Goal: Information Seeking & Learning: Learn about a topic

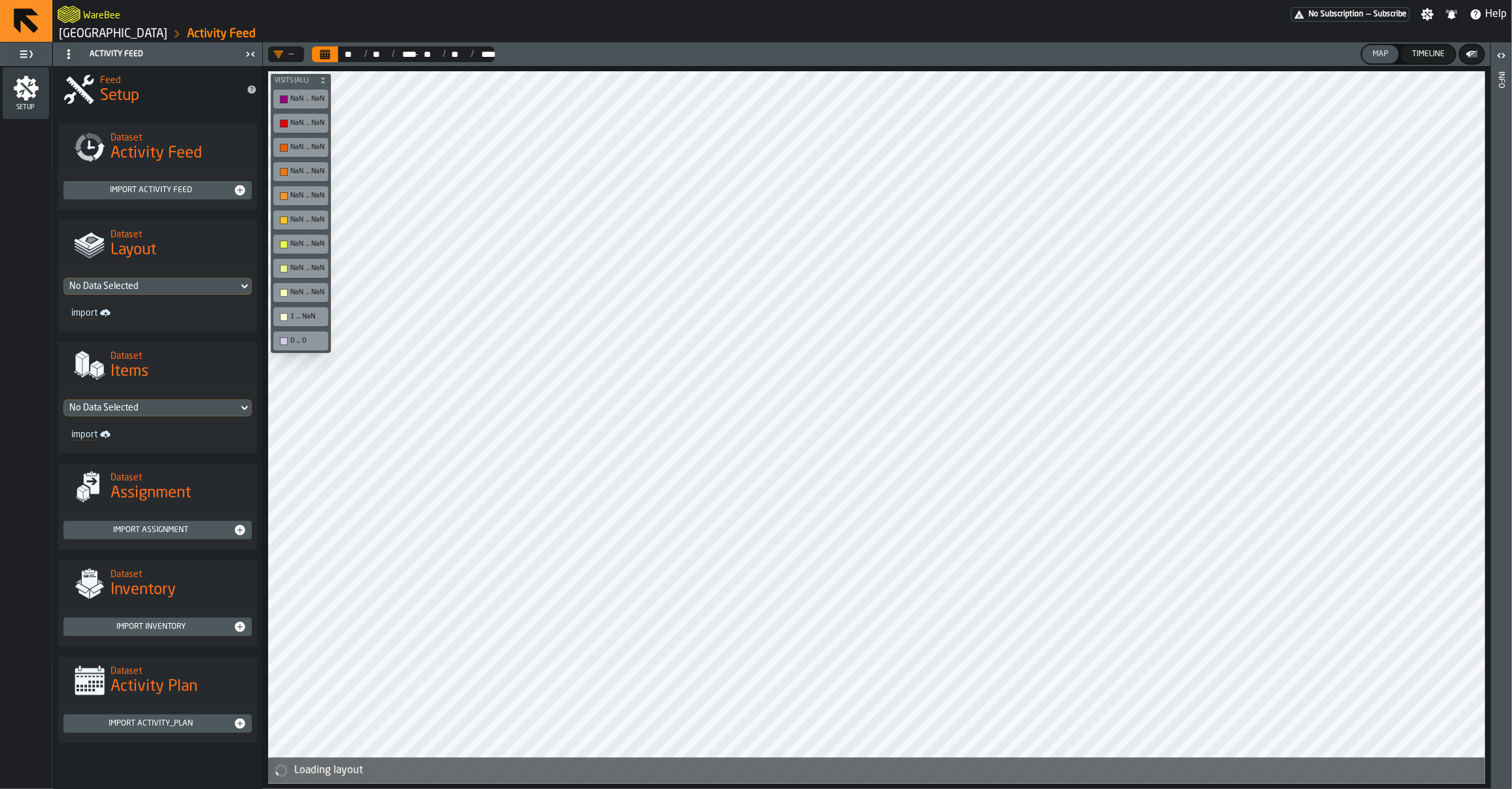
click at [90, 21] on div "WareBee" at bounding box center [674, 14] width 1234 height 23
click at [85, 34] on link "[GEOGRAPHIC_DATA]" at bounding box center [113, 34] width 109 height 14
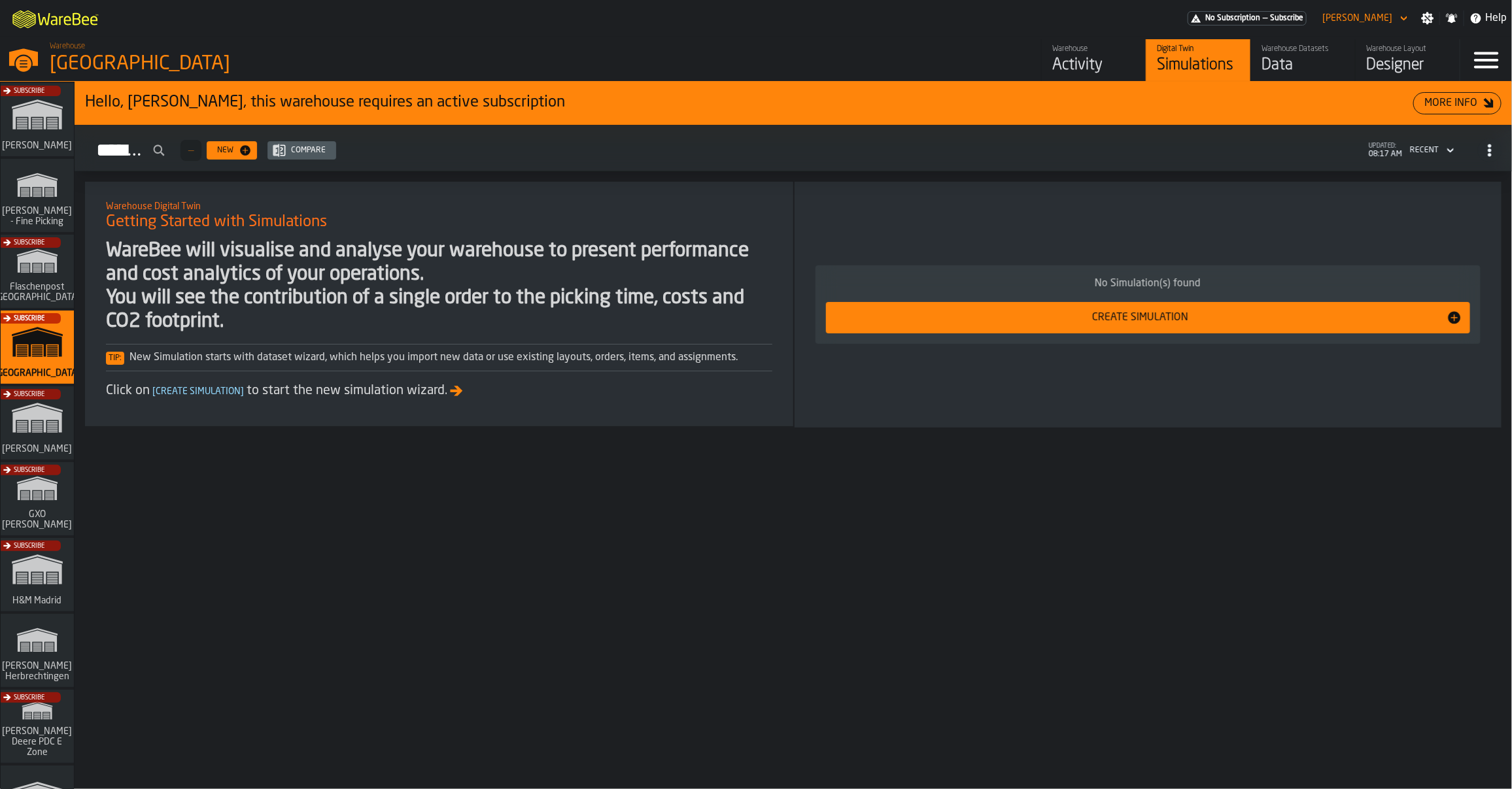
click at [1061, 52] on div "Warehouse" at bounding box center [1094, 50] width 83 height 9
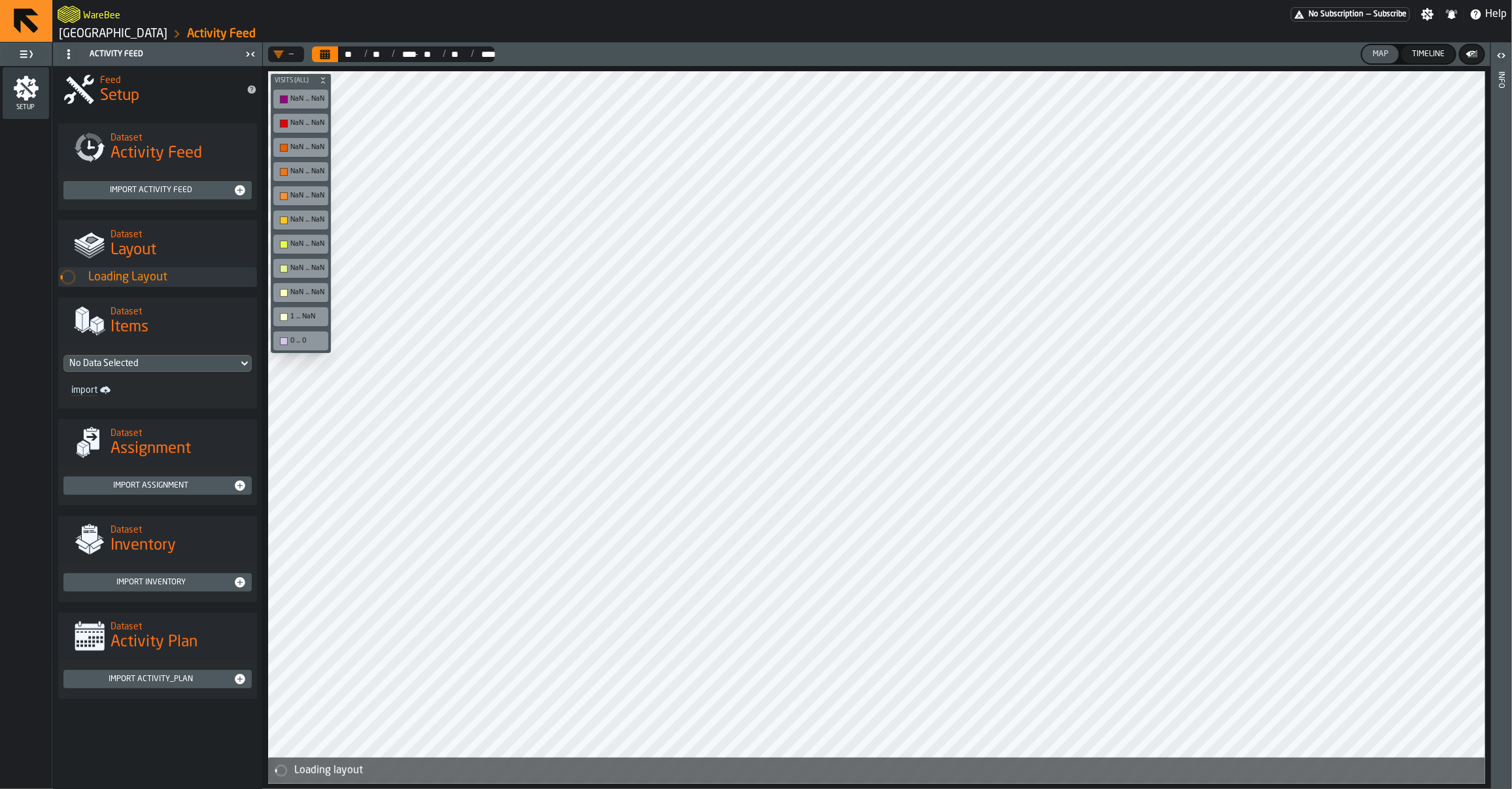
click at [98, 36] on link "[GEOGRAPHIC_DATA]" at bounding box center [113, 34] width 109 height 14
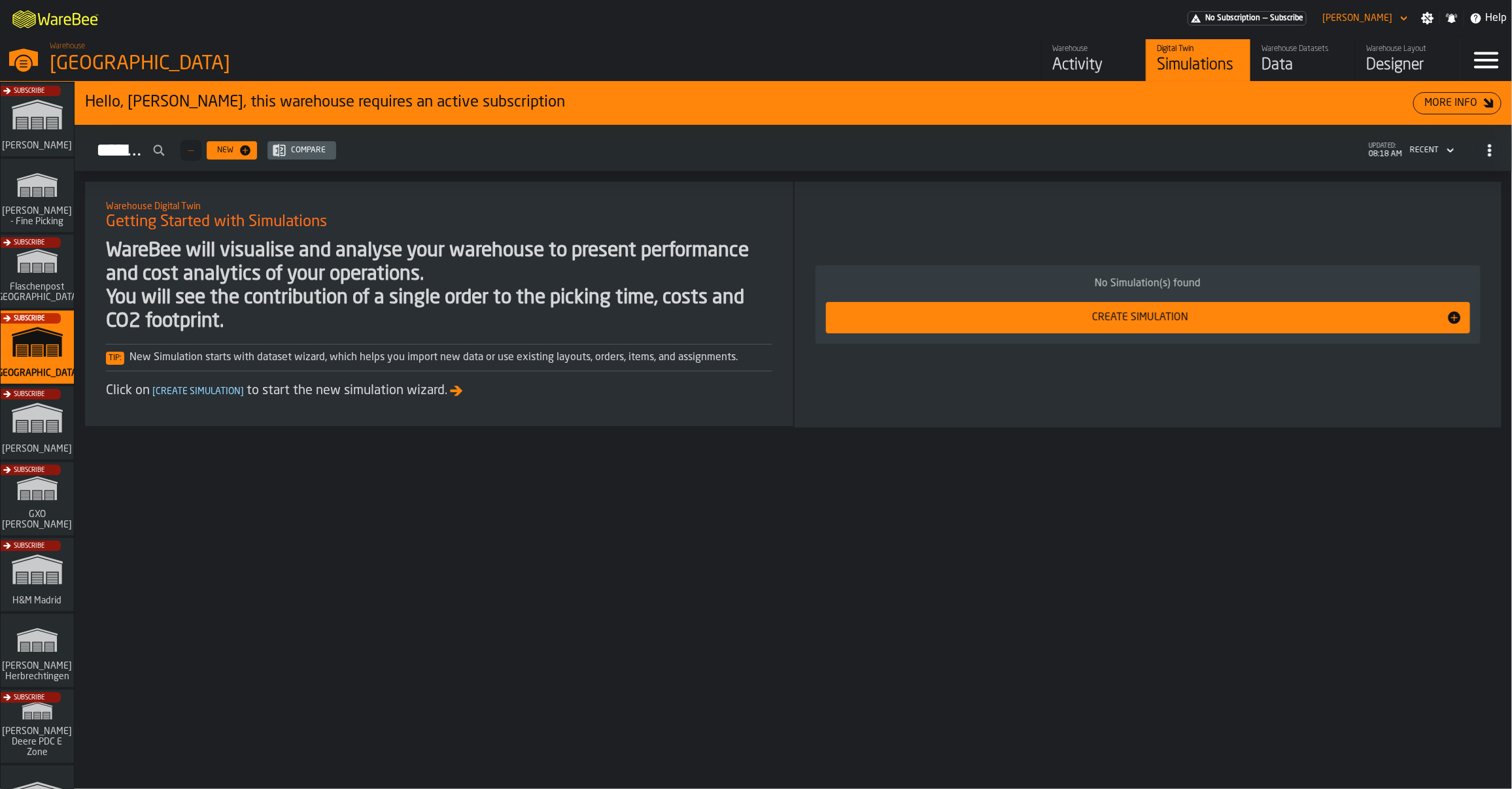
click at [29, 216] on span "[PERSON_NAME] - Fine Picking" at bounding box center [37, 216] width 75 height 21
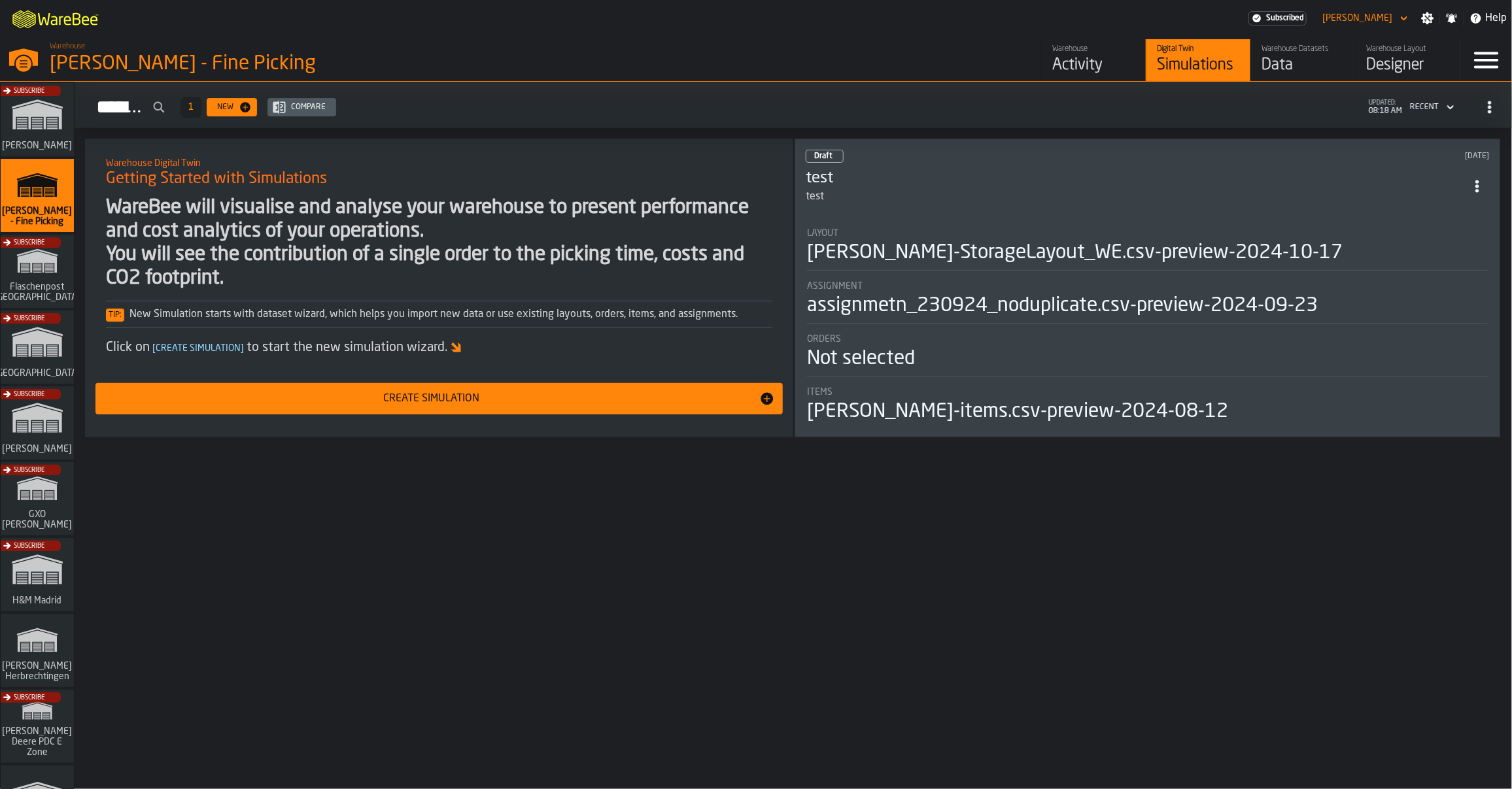
click at [1067, 60] on div "Activity" at bounding box center [1094, 66] width 83 height 21
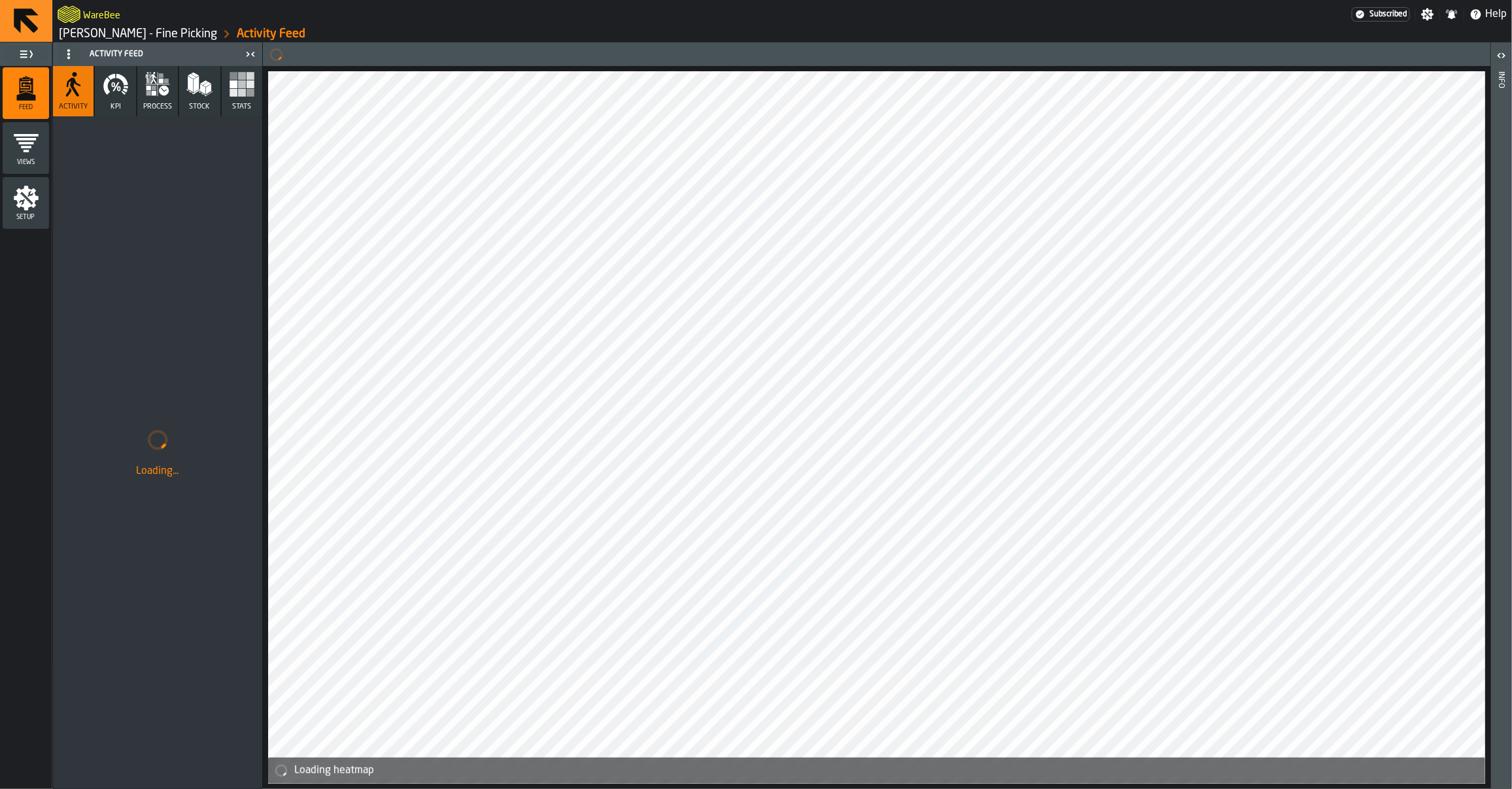
click at [252, 77] on rect "button" at bounding box center [250, 76] width 7 height 7
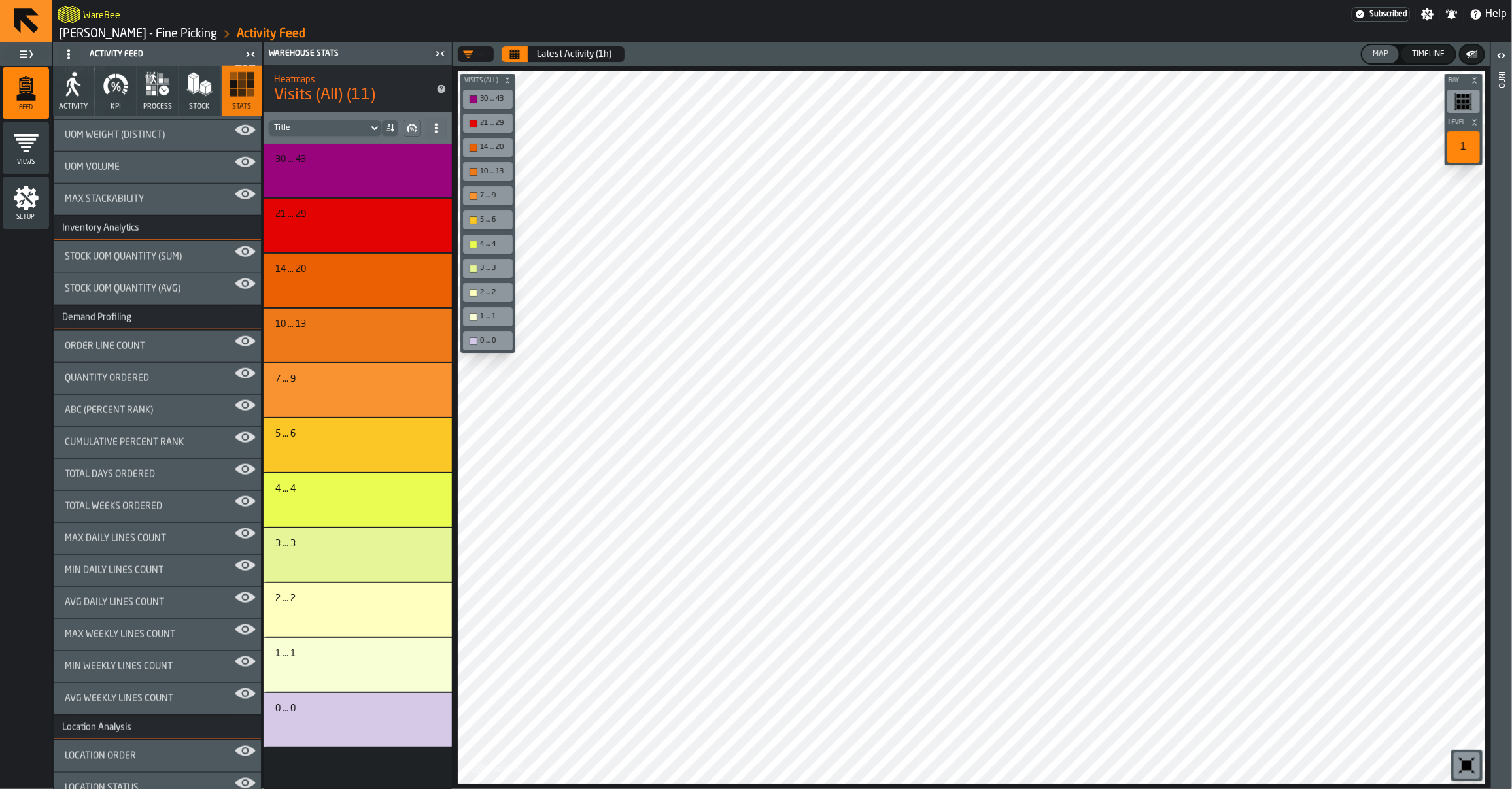
scroll to position [880, 0]
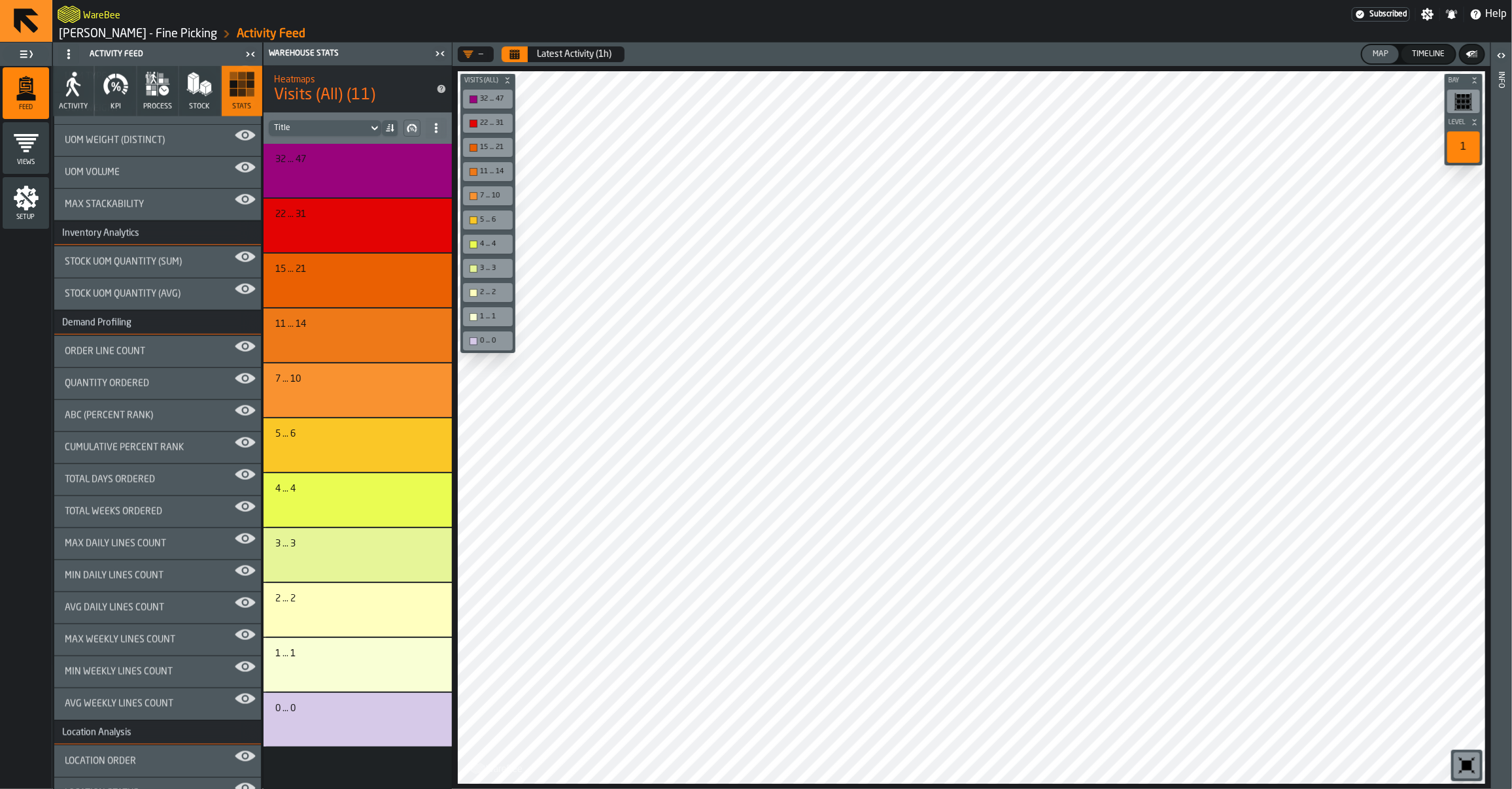
click at [103, 38] on link "[PERSON_NAME] - Fine Picking" at bounding box center [138, 34] width 158 height 14
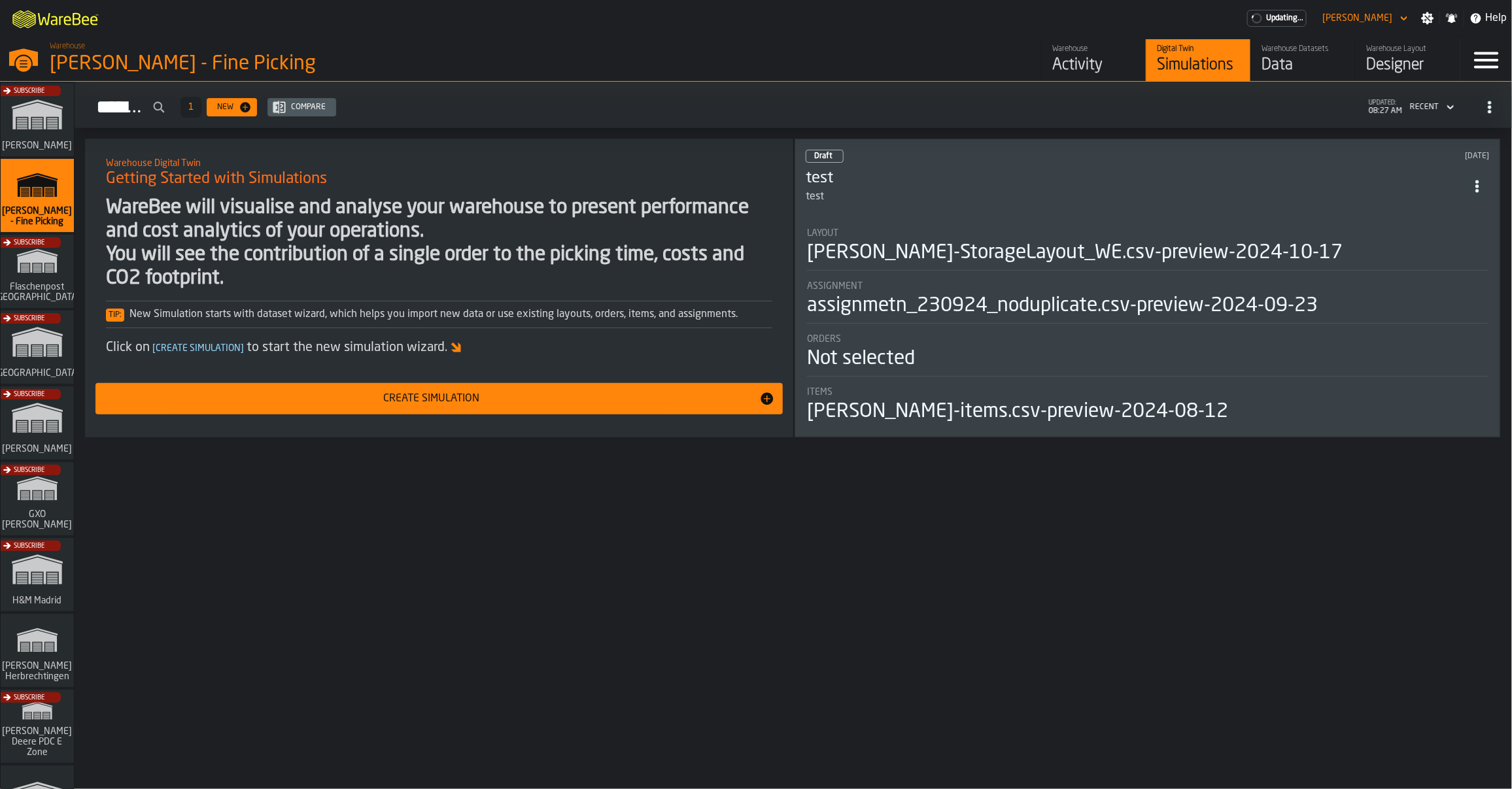
click at [39, 427] on div "Subscribe" at bounding box center [35, 427] width 73 height 76
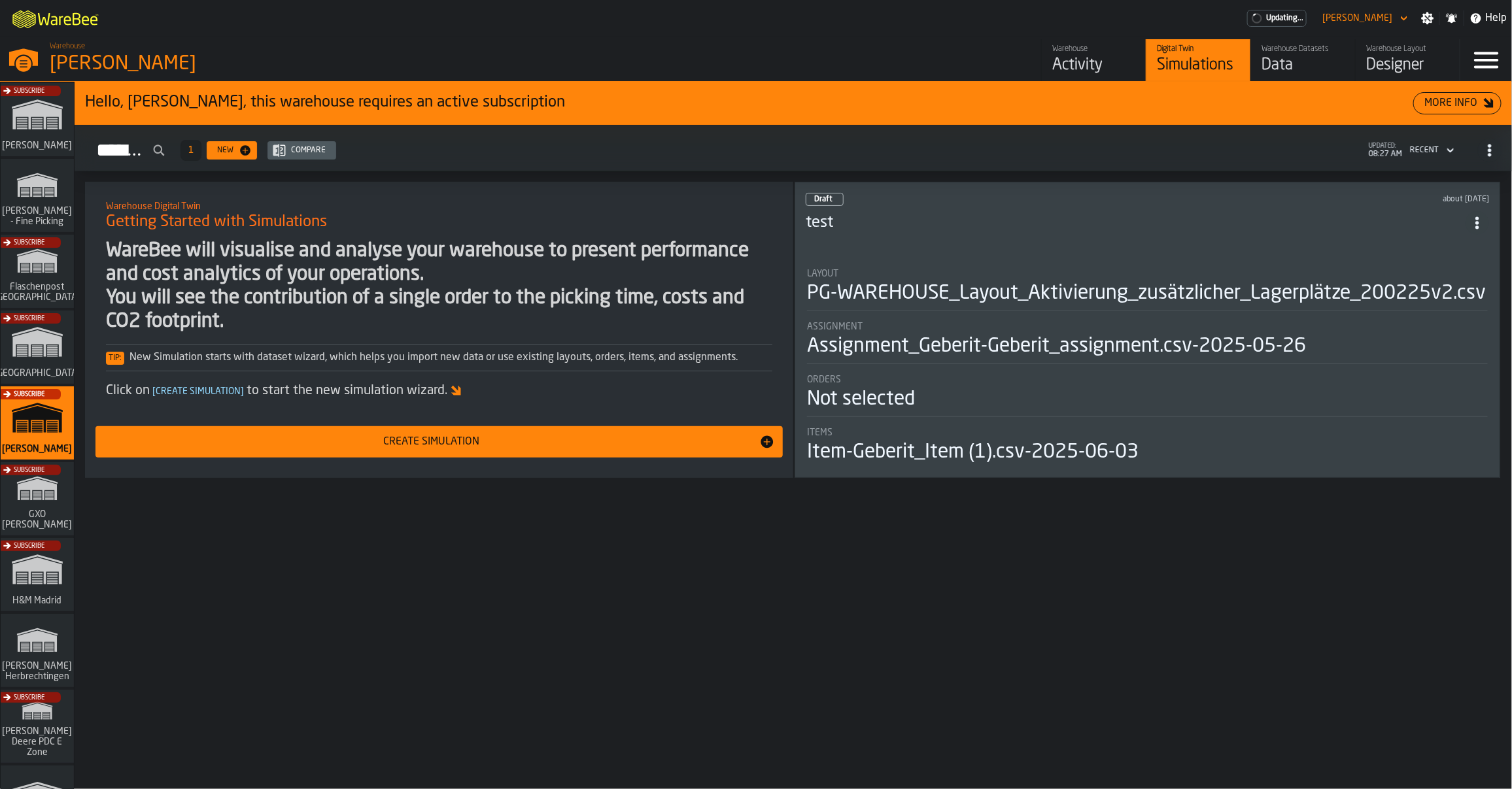
click at [1052, 57] on div "Activity" at bounding box center [1094, 66] width 83 height 21
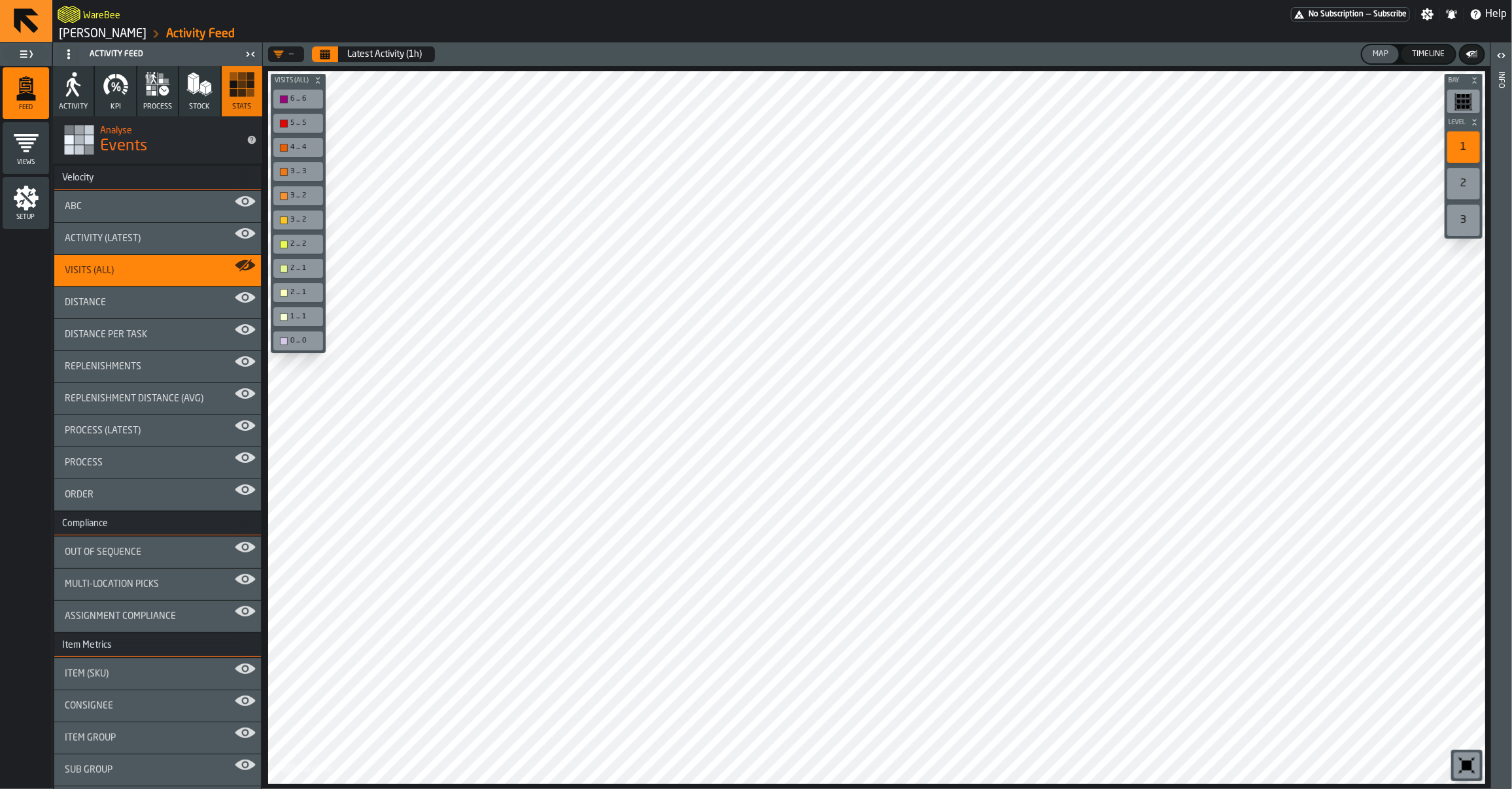
click at [334, 60] on button "Calendar" at bounding box center [325, 54] width 26 height 16
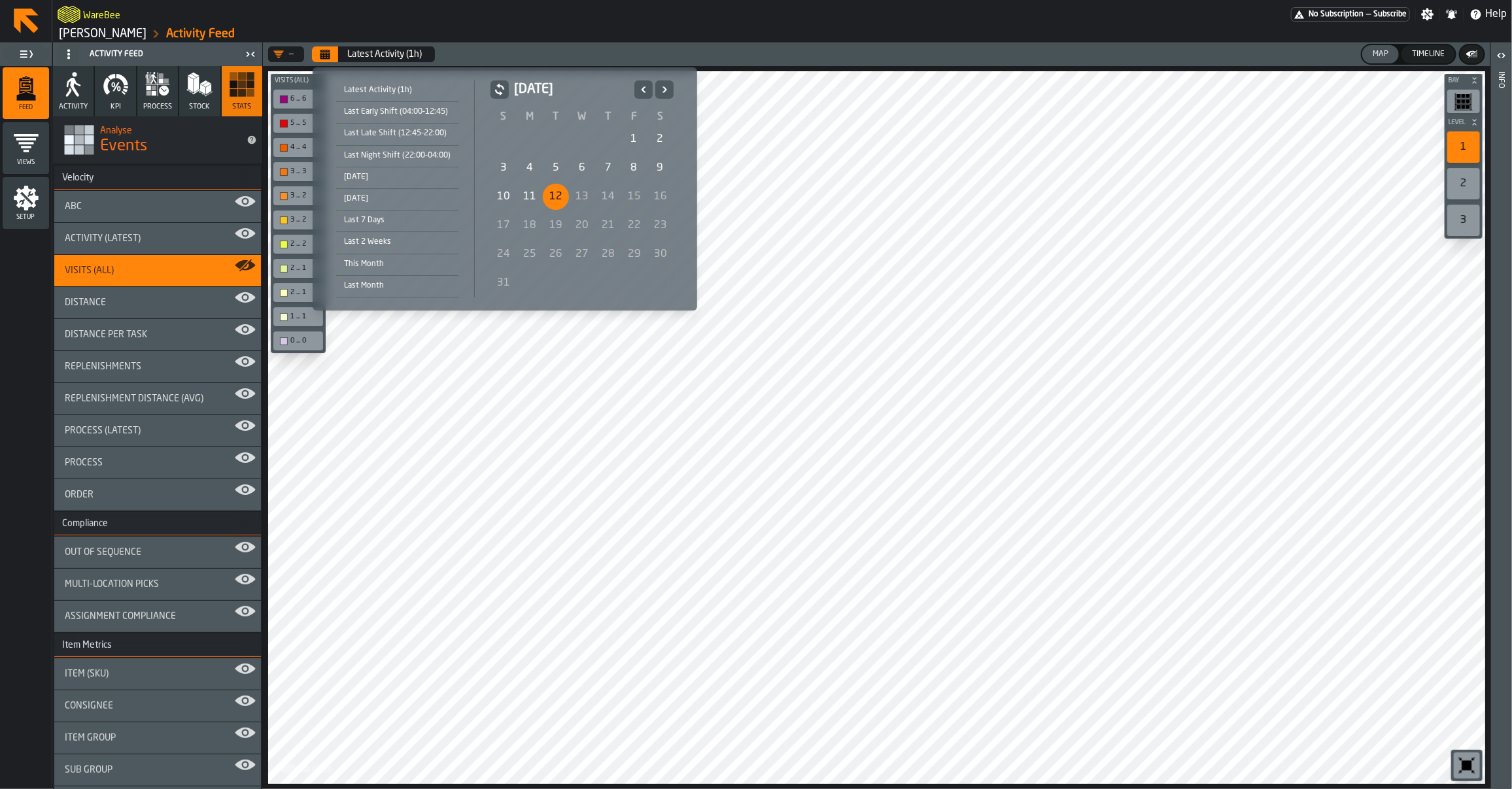
click at [569, 164] on div "6" at bounding box center [582, 168] width 26 height 26
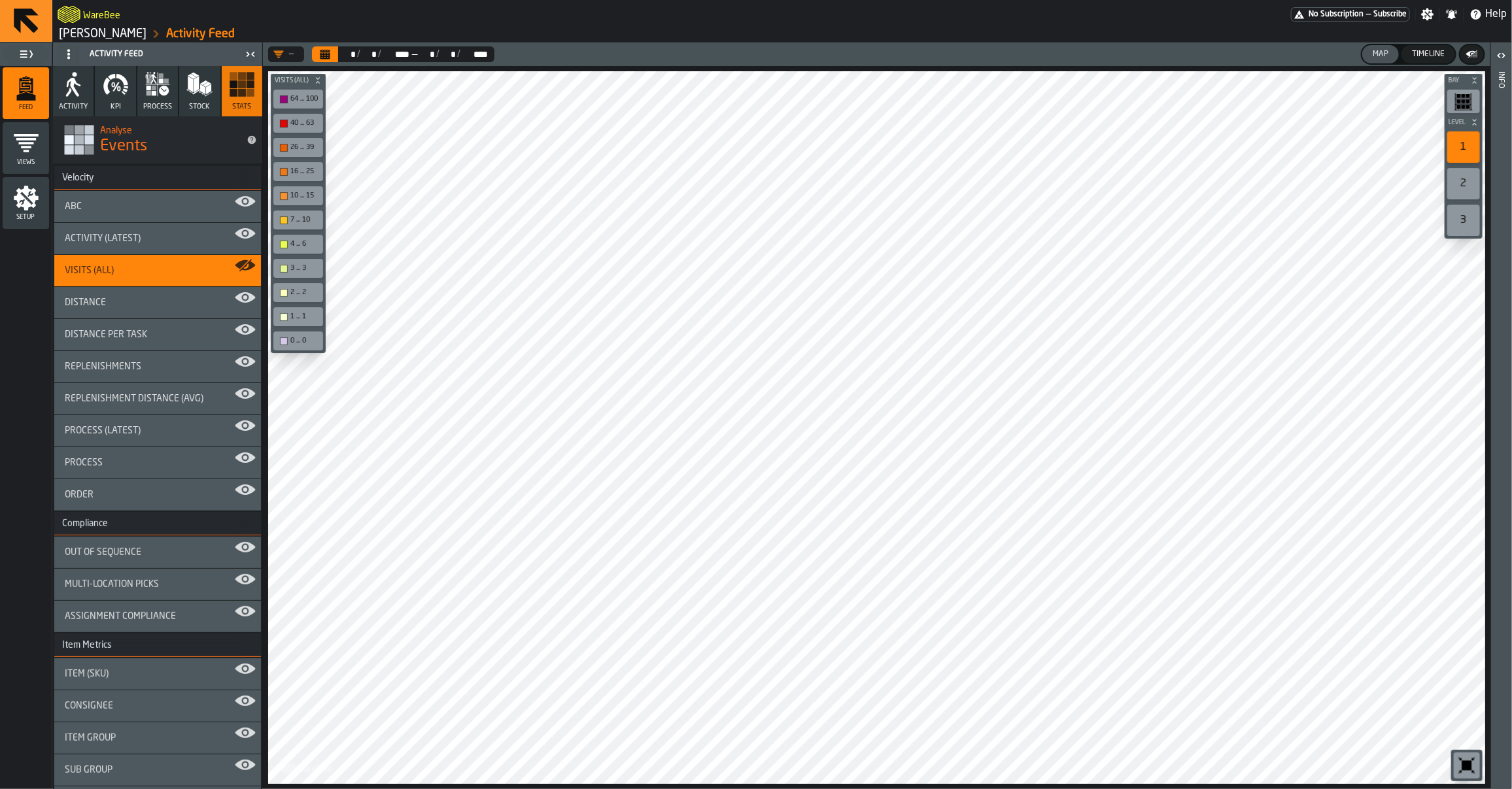
click at [152, 88] on icon "button" at bounding box center [154, 88] width 5 height 5
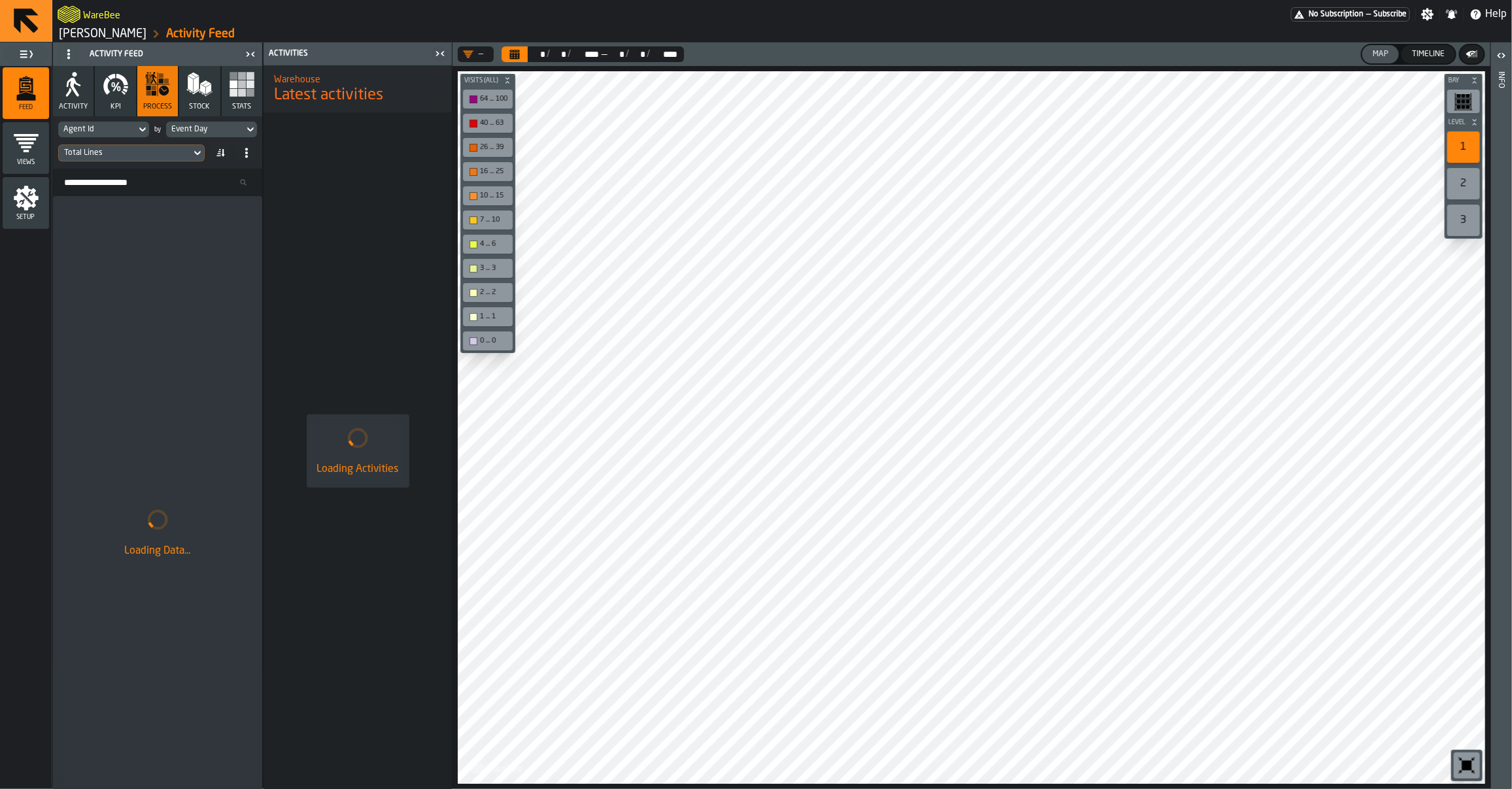
click at [123, 152] on div "Total Lines" at bounding box center [125, 153] width 122 height 9
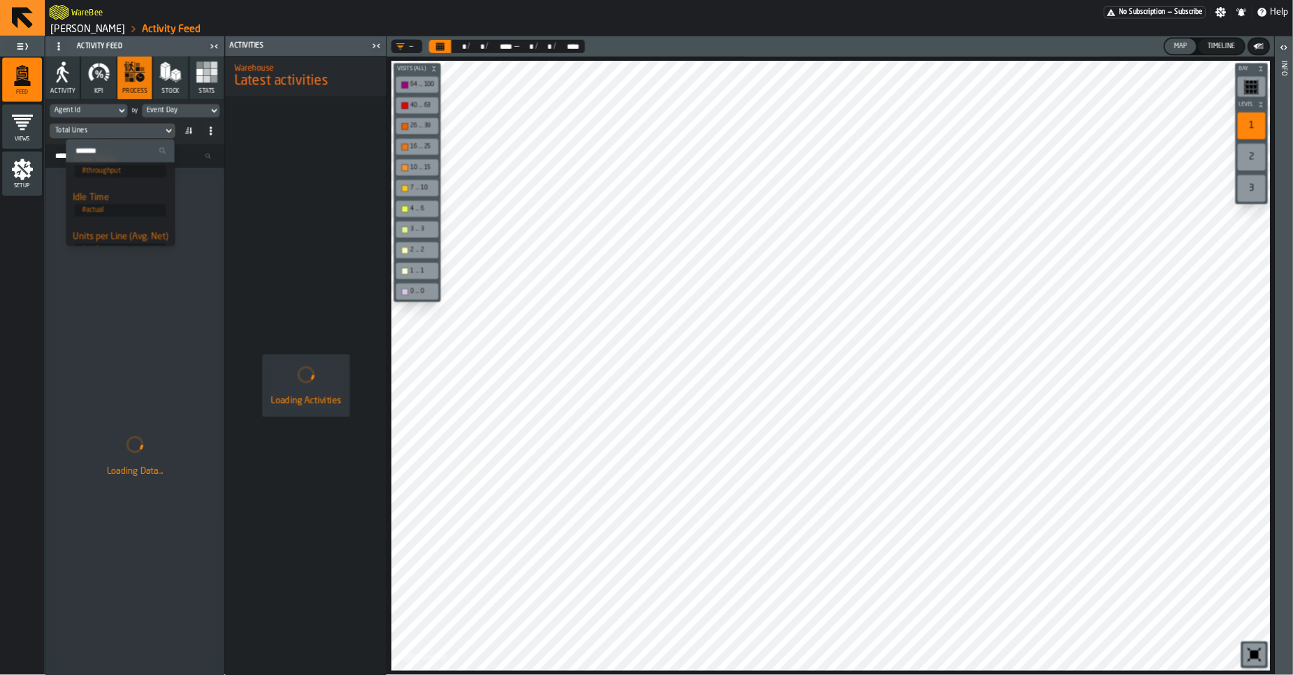
scroll to position [100, 0]
click at [110, 259] on div "Idle Time" at bounding box center [150, 266] width 119 height 17
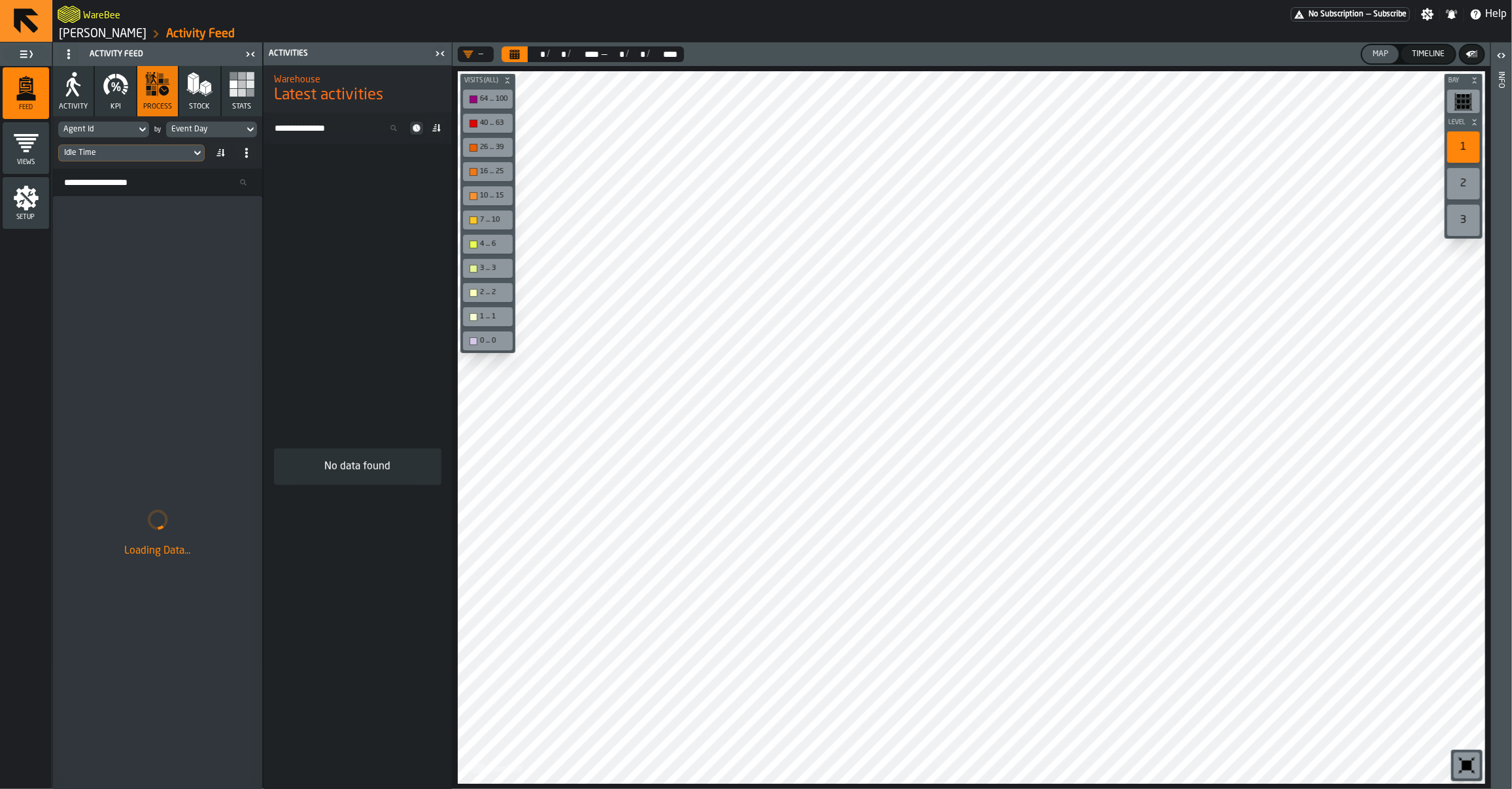
click at [511, 57] on icon "Calendar" at bounding box center [515, 55] width 9 height 7
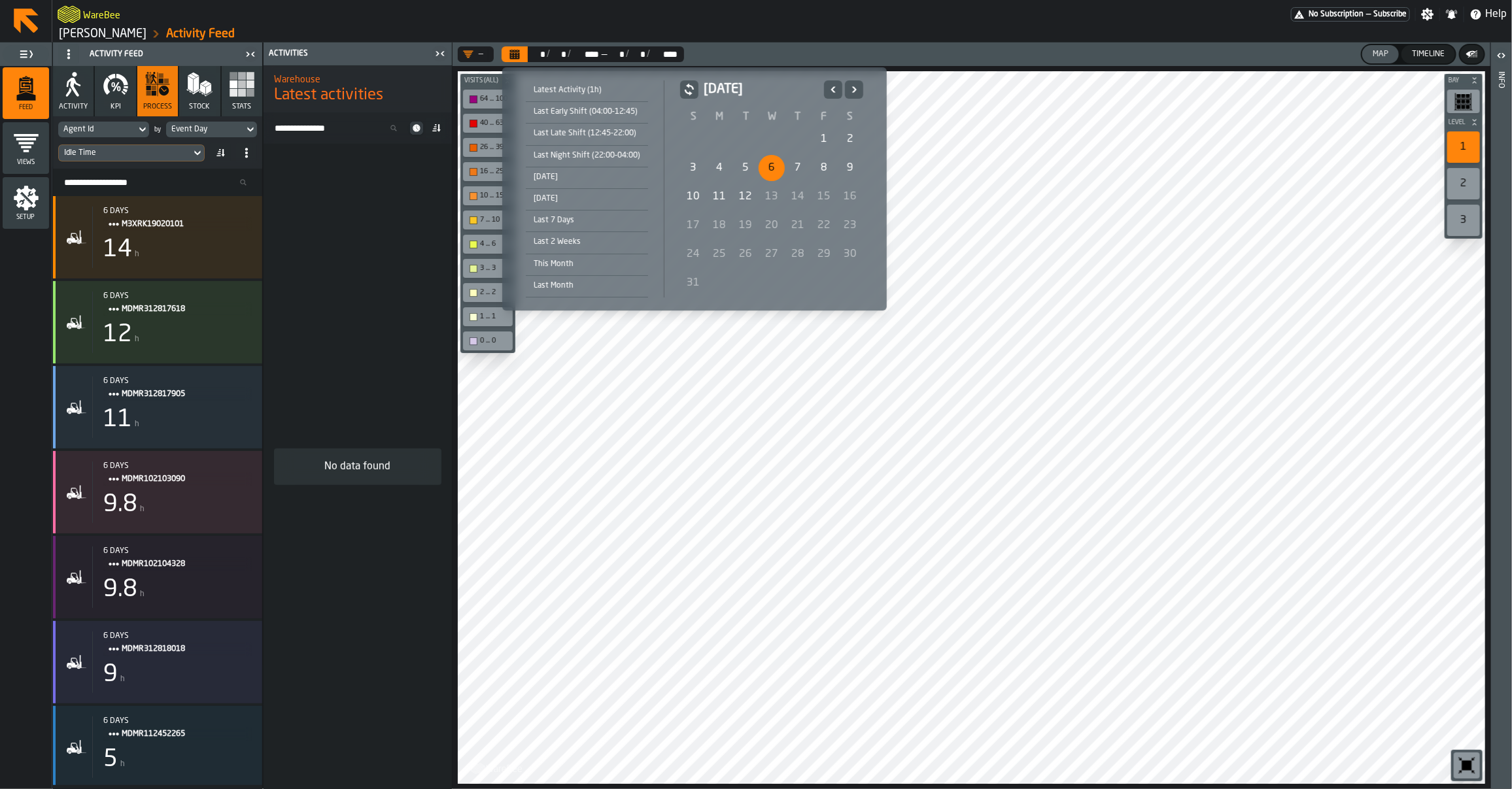
click at [740, 197] on div "12" at bounding box center [746, 197] width 26 height 26
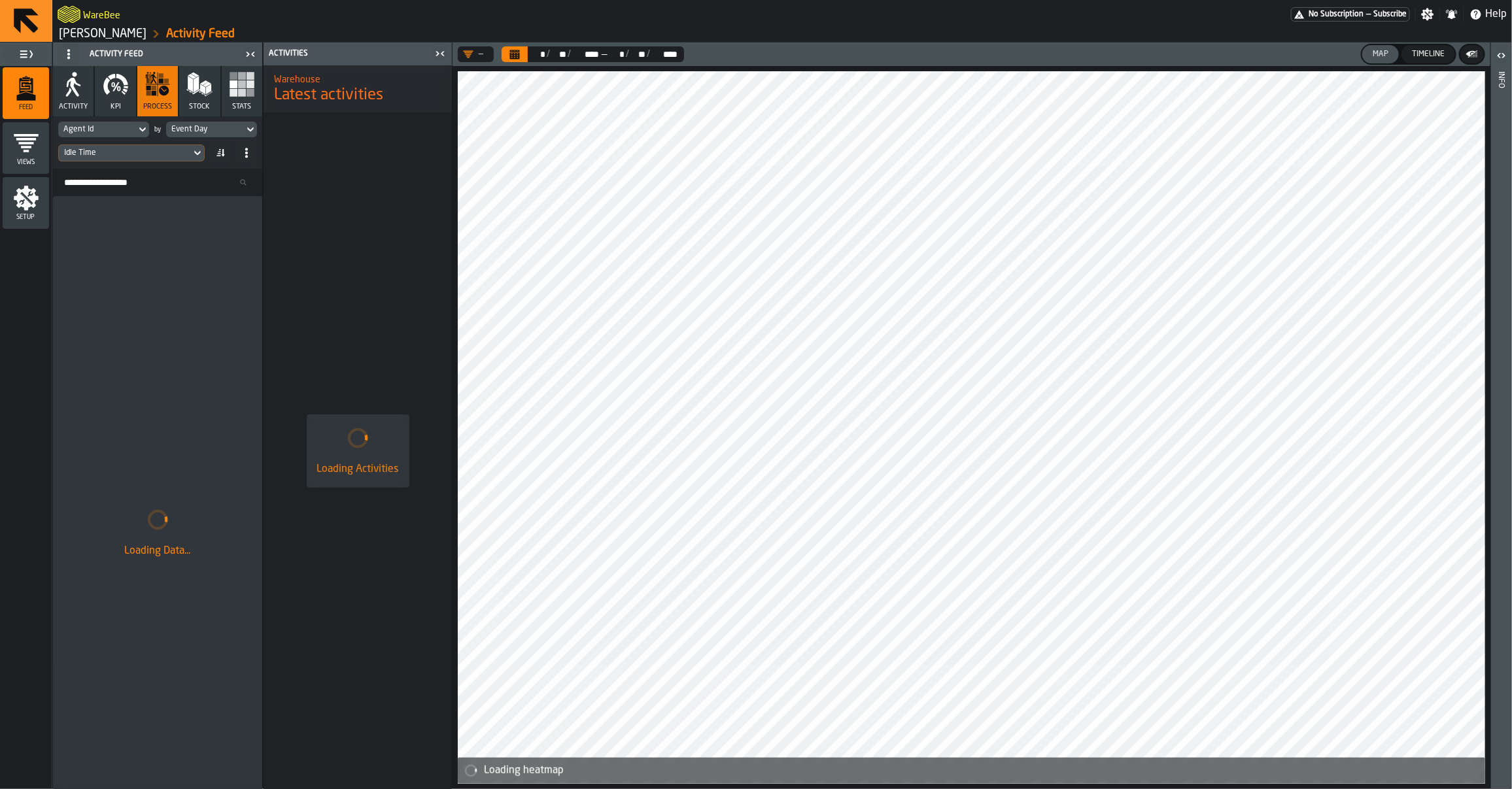
click at [766, 64] on div "— ** * / ** ** / **** **** — ** * / ** ** / **** **** Map Timeline Loading heat…" at bounding box center [971, 416] width 1038 height 747
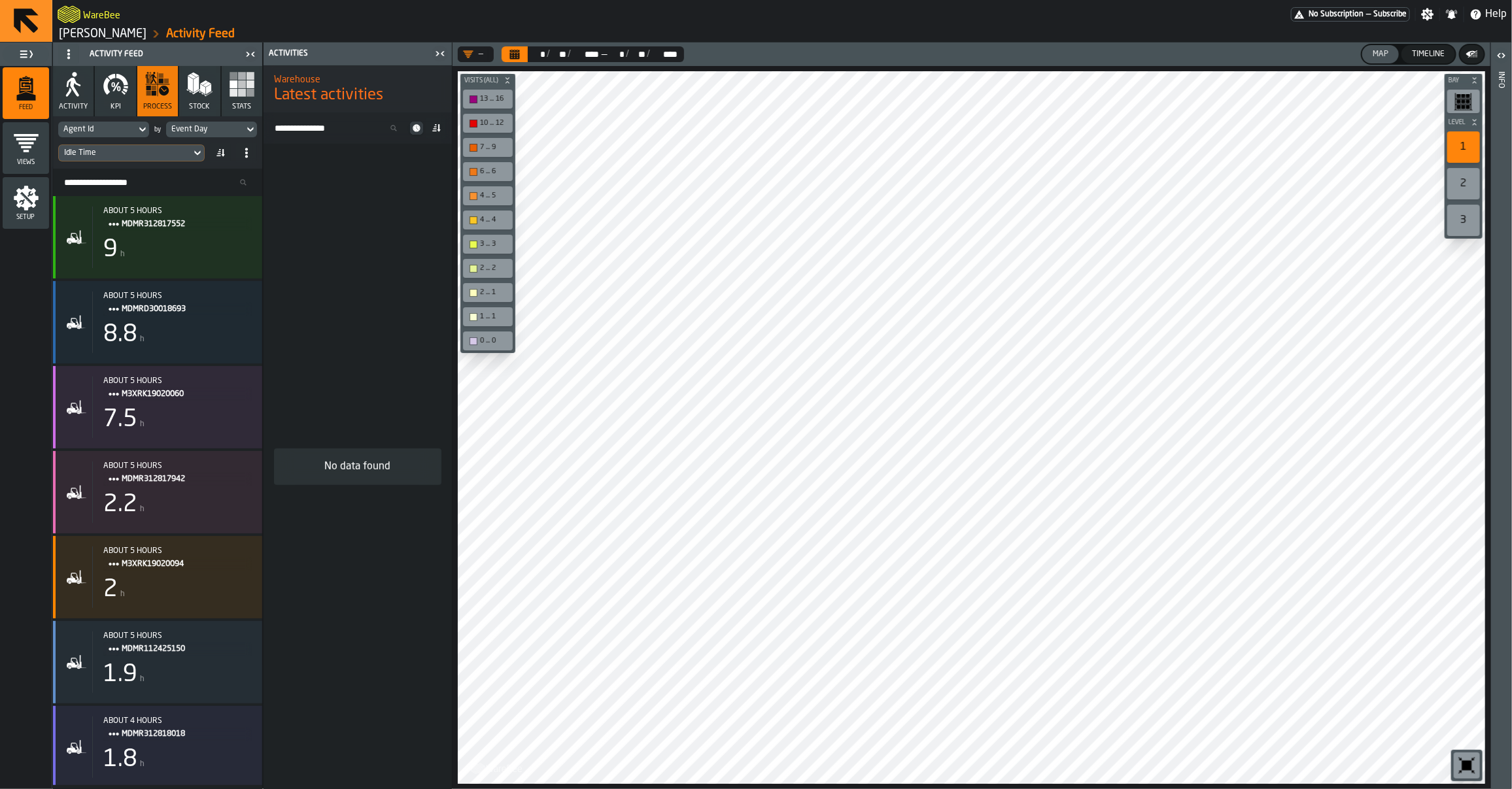
click at [1434, 56] on div "Timeline" at bounding box center [1429, 54] width 43 height 9
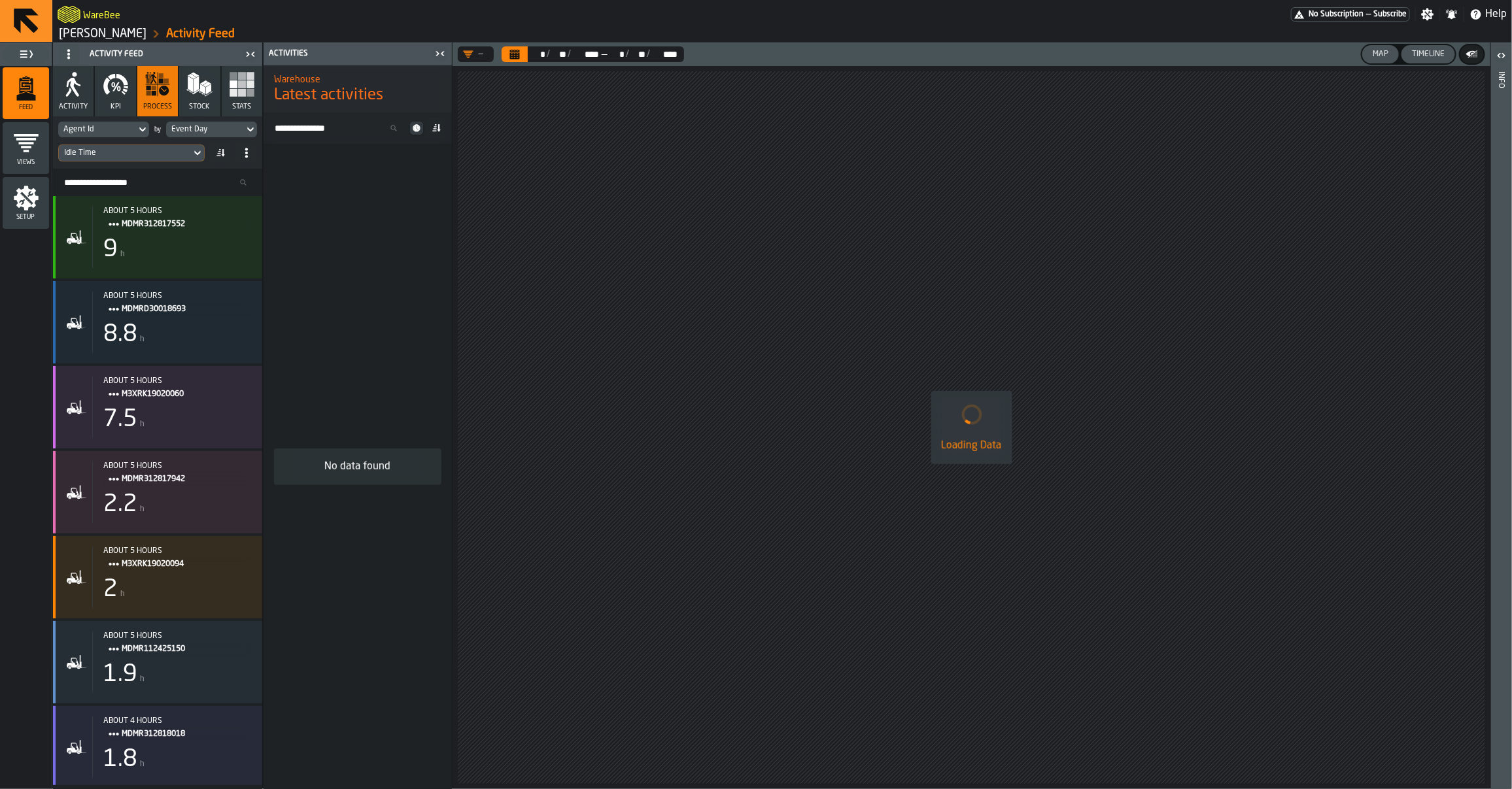
click at [1374, 57] on div "Map" at bounding box center [1381, 54] width 26 height 9
click at [125, 107] on button "KPI" at bounding box center [114, 92] width 40 height 51
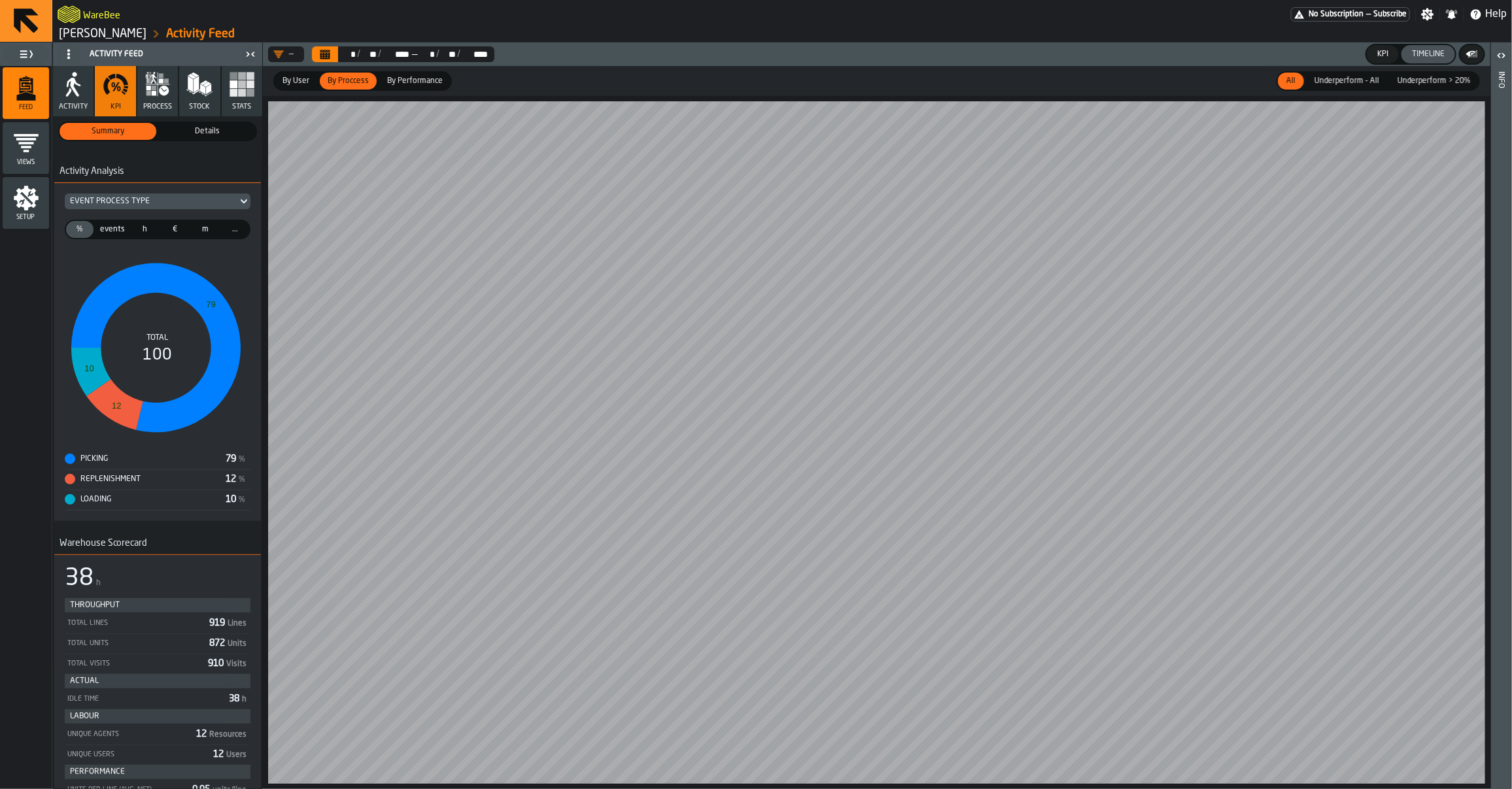
click at [1386, 53] on div "KPI" at bounding box center [1383, 54] width 22 height 9
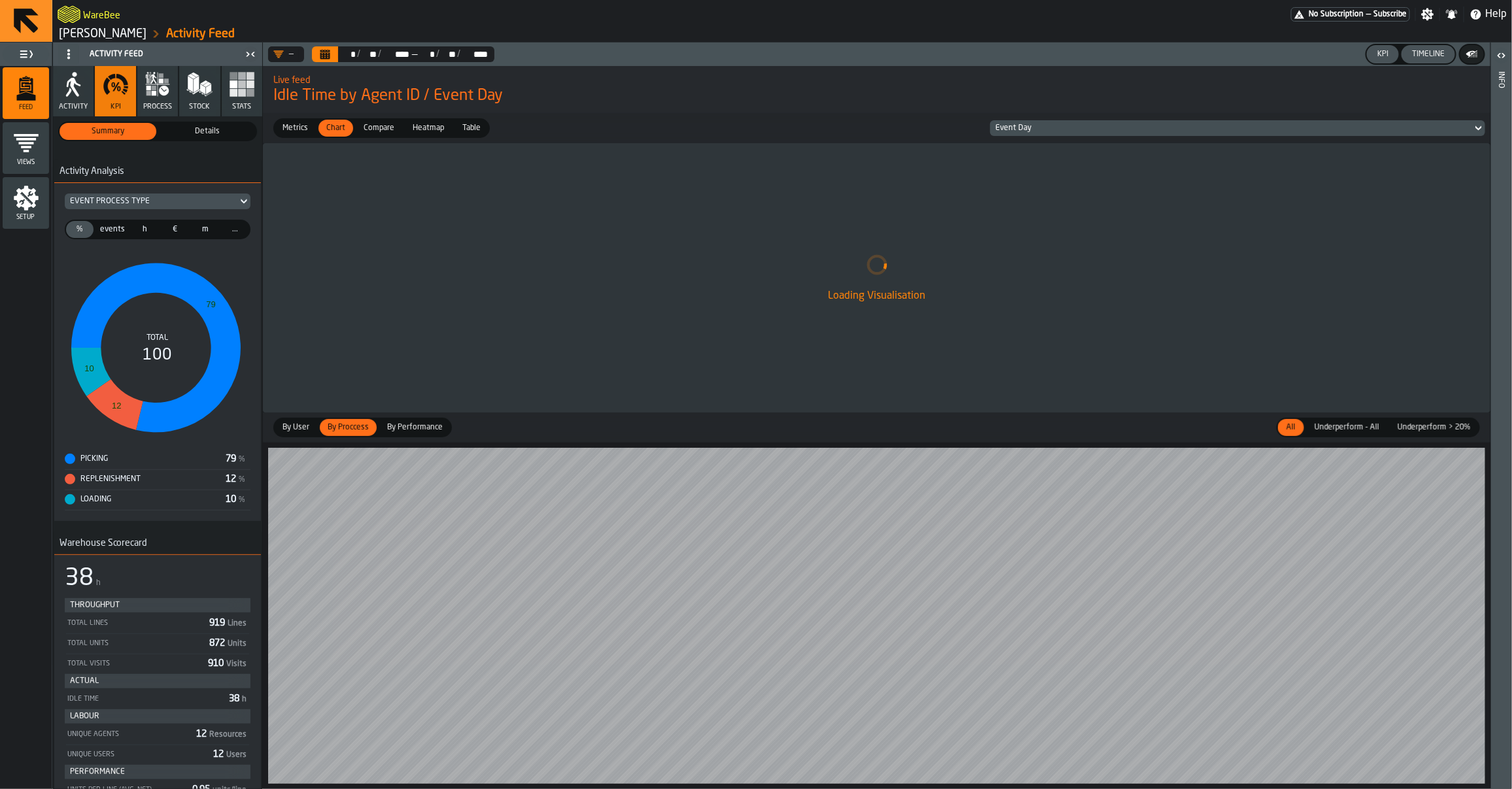
click at [1440, 54] on div "Timeline" at bounding box center [1429, 54] width 43 height 9
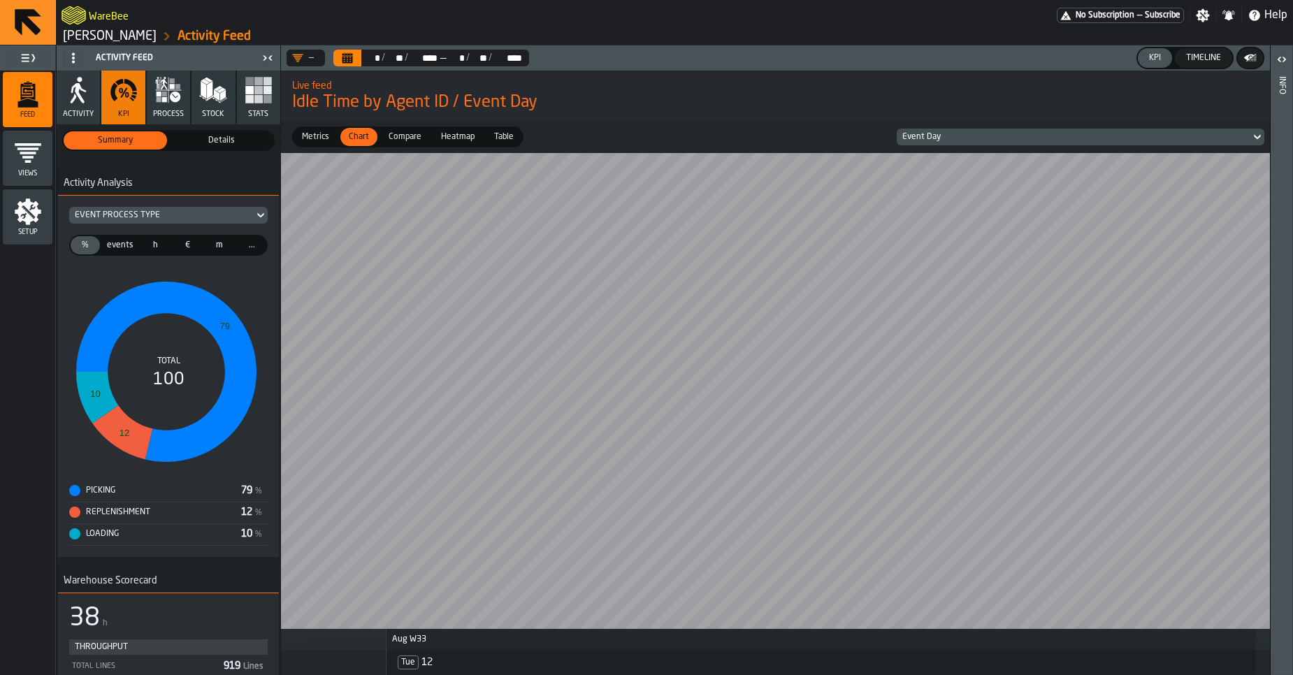
click at [226, 133] on div "Details" at bounding box center [221, 140] width 103 height 18
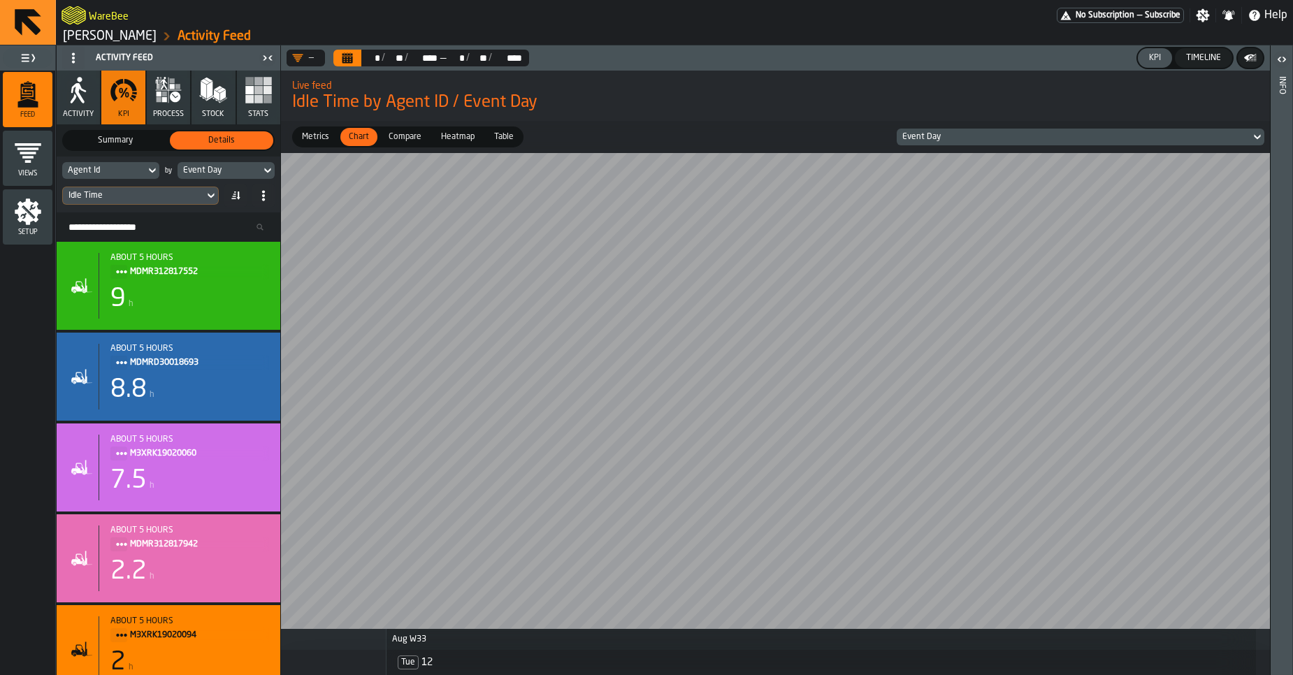
click at [97, 137] on span "Summary" at bounding box center [115, 140] width 98 height 13
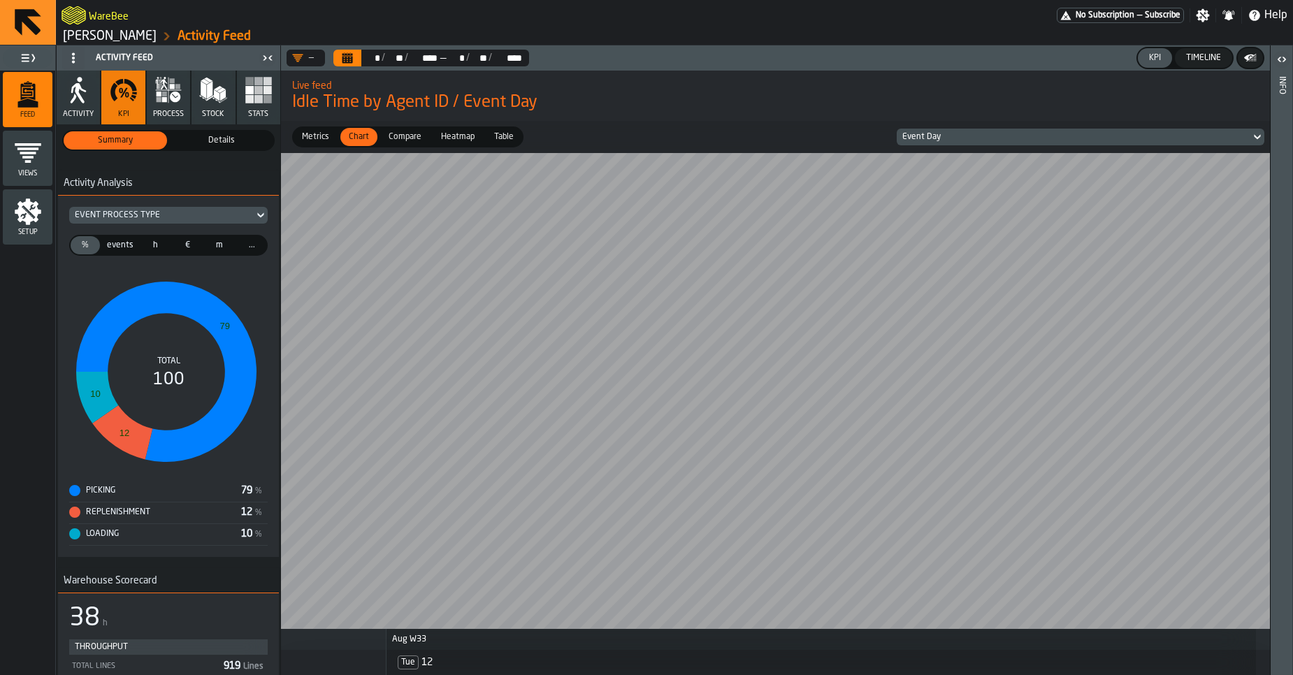
click at [175, 219] on div "Event Process Type" at bounding box center [161, 215] width 173 height 10
